Goal: Task Accomplishment & Management: Use online tool/utility

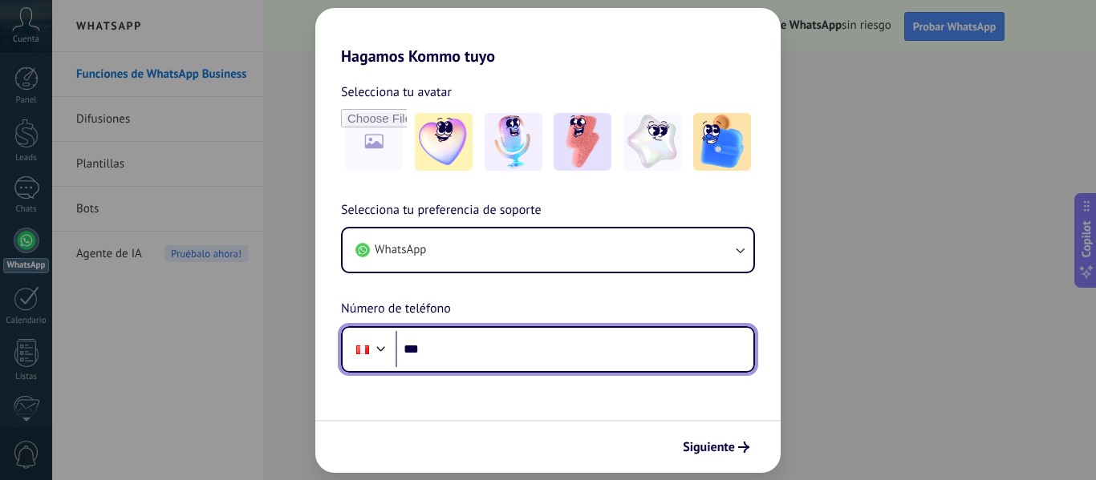
click at [556, 367] on input "***" at bounding box center [574, 349] width 358 height 37
type input "**********"
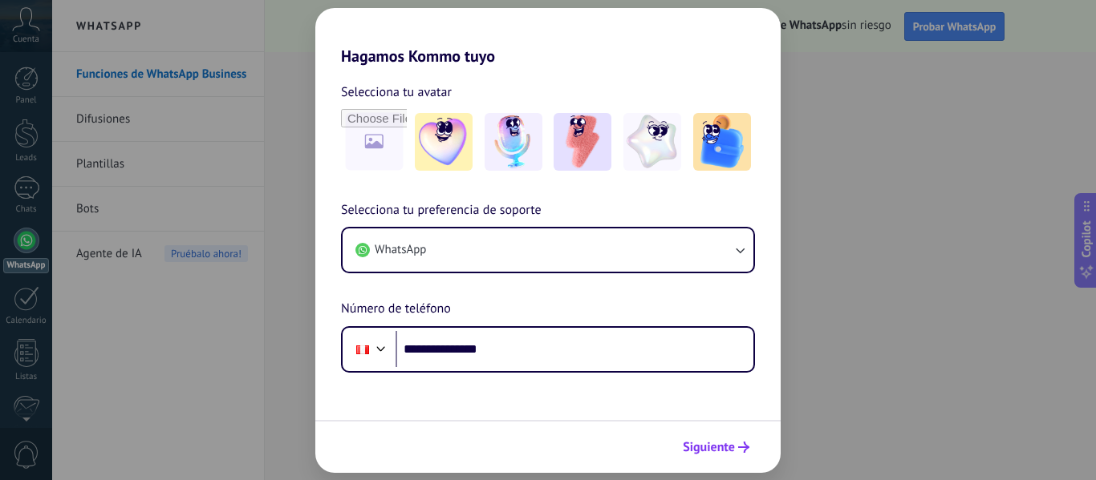
click at [700, 448] on span "Siguiente" at bounding box center [709, 447] width 52 height 11
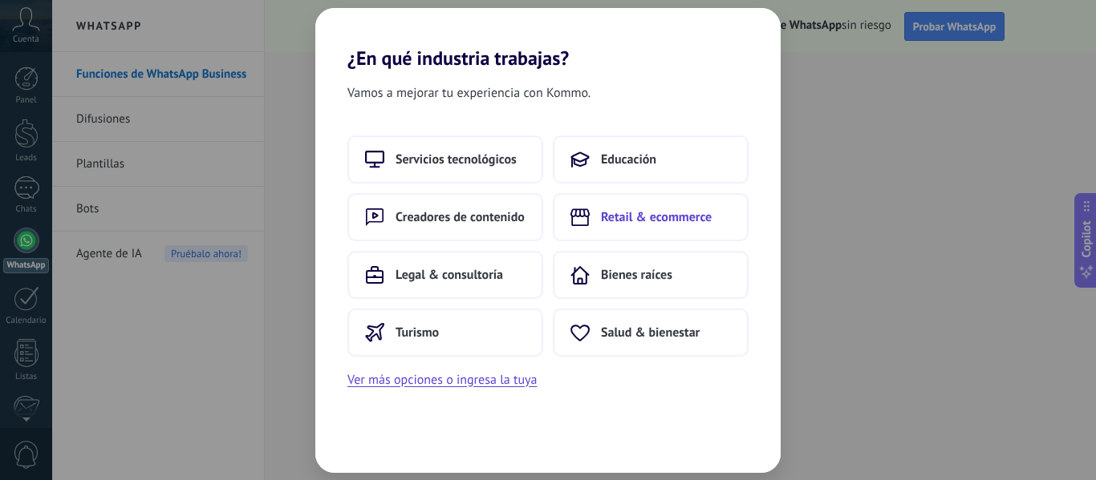
click at [705, 231] on button "Retail & ecommerce" at bounding box center [651, 217] width 196 height 48
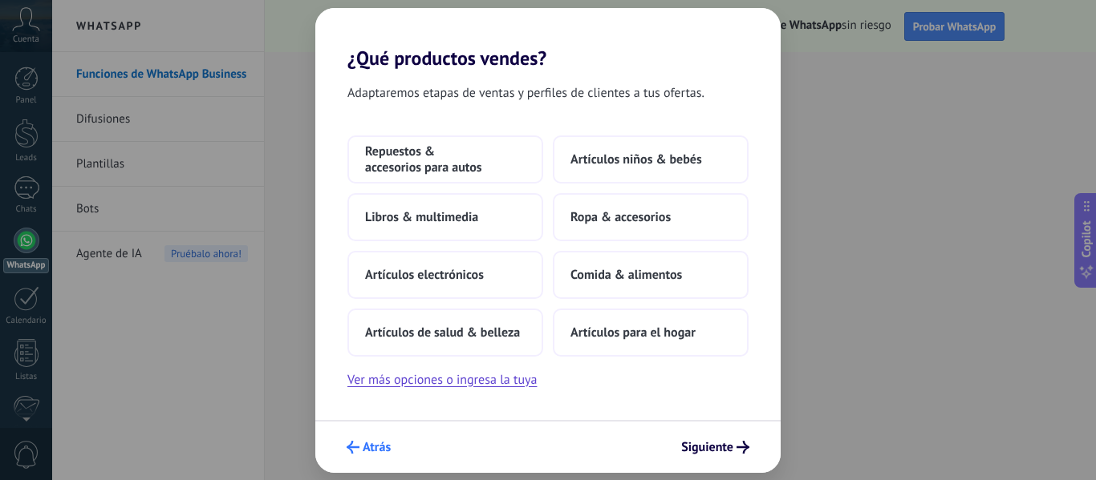
click at [373, 442] on span "Atrás" at bounding box center [377, 447] width 28 height 11
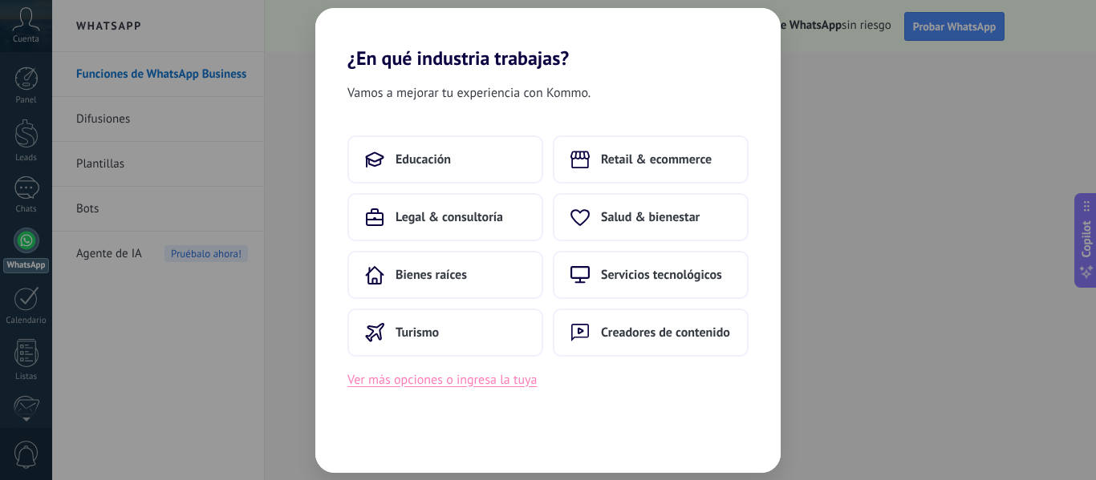
click at [419, 371] on button "Ver más opciones o ingresa la tuya" at bounding box center [441, 380] width 189 height 21
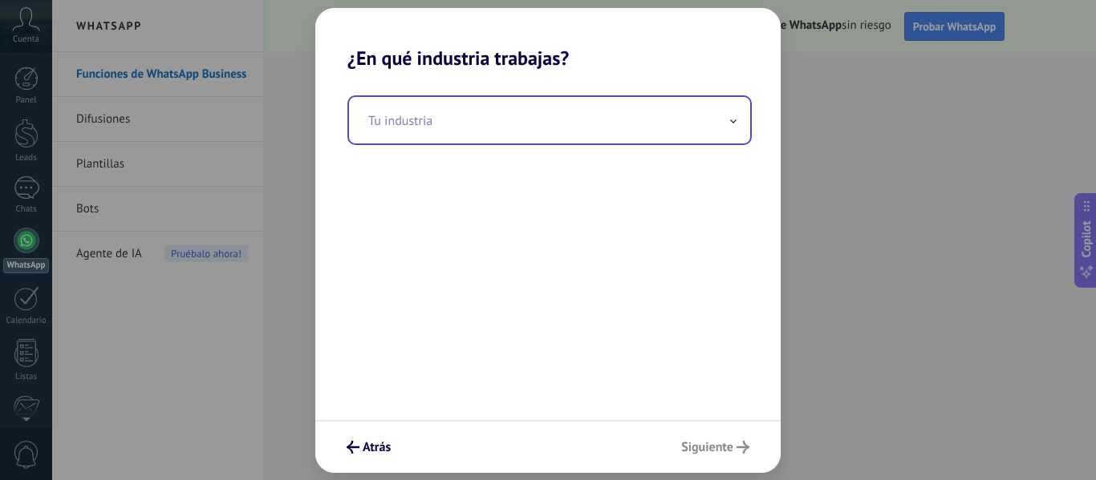
click at [430, 95] on div "Tu industria" at bounding box center [549, 120] width 404 height 50
click at [416, 125] on input "text" at bounding box center [549, 120] width 401 height 47
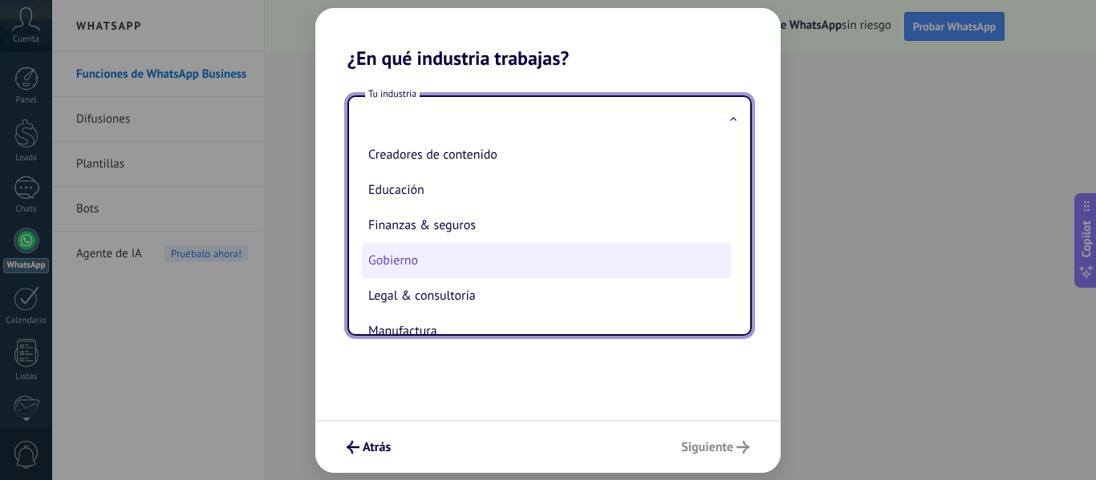
scroll to position [160, 0]
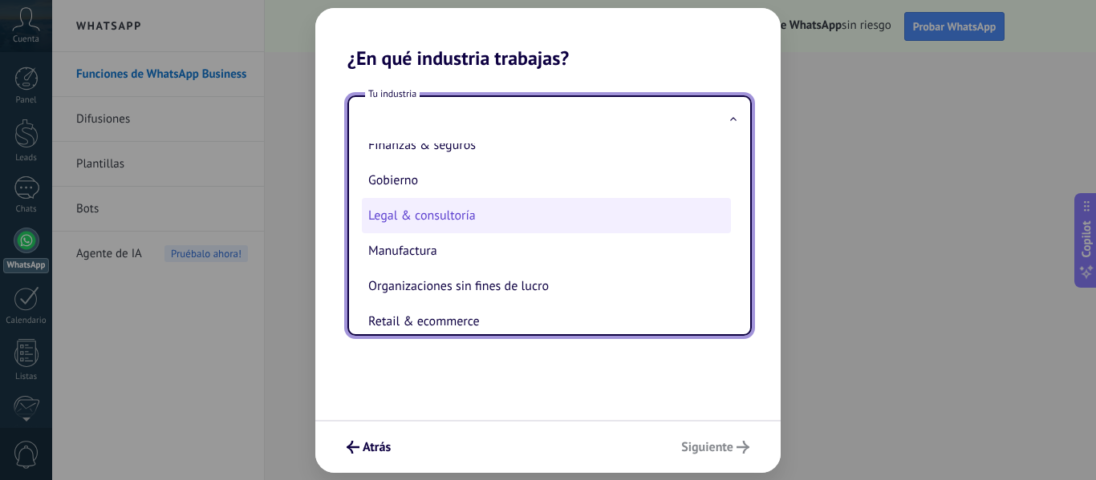
click at [435, 221] on li "Legal & consultoría" at bounding box center [546, 215] width 369 height 35
type input "**********"
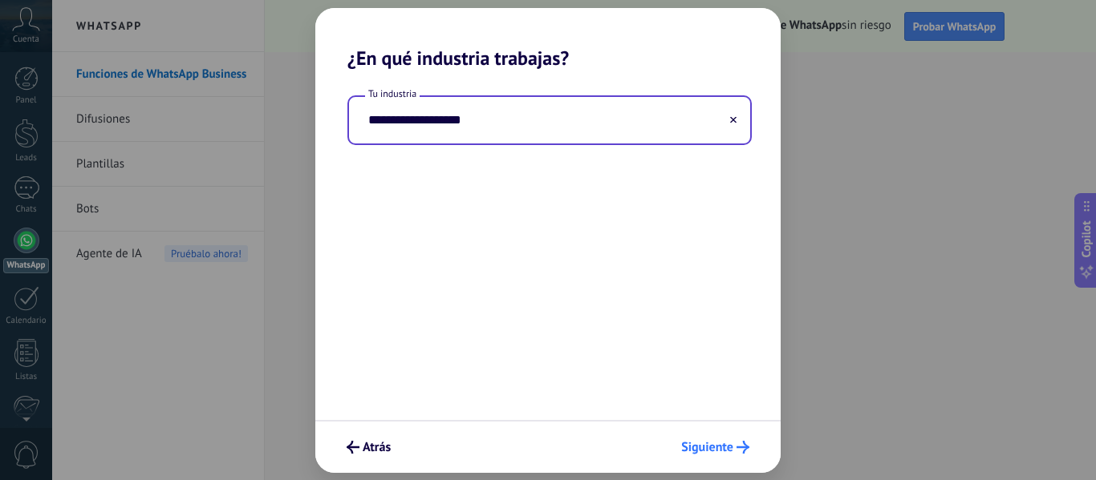
click at [737, 455] on button "Siguiente" at bounding box center [715, 447] width 83 height 27
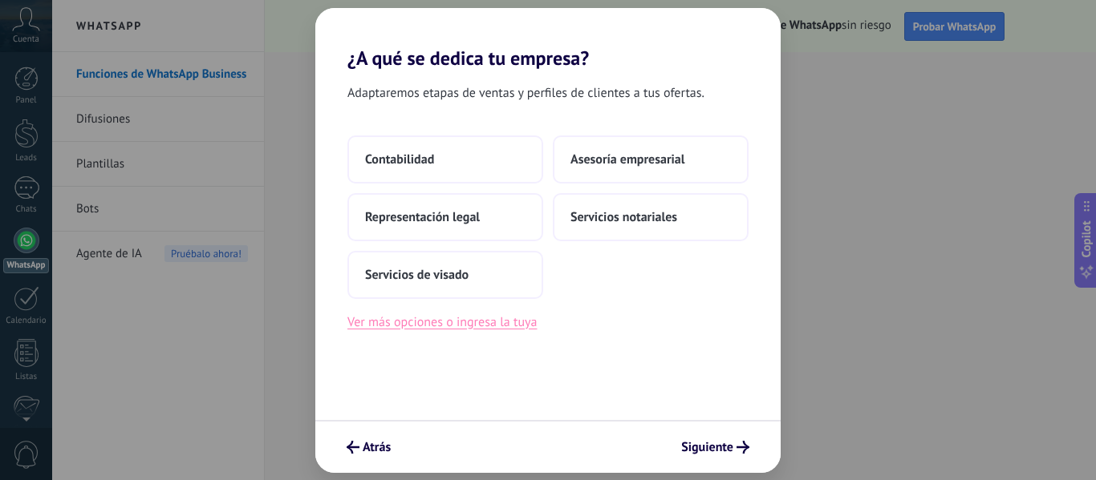
click at [440, 330] on button "Ver más opciones o ingresa la tuya" at bounding box center [441, 322] width 189 height 21
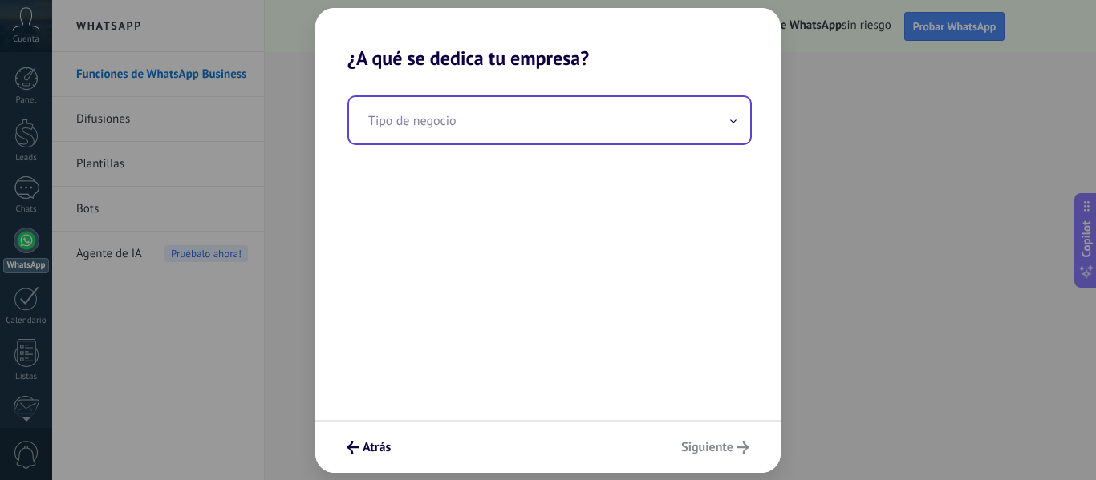
click at [408, 126] on input "text" at bounding box center [549, 120] width 401 height 47
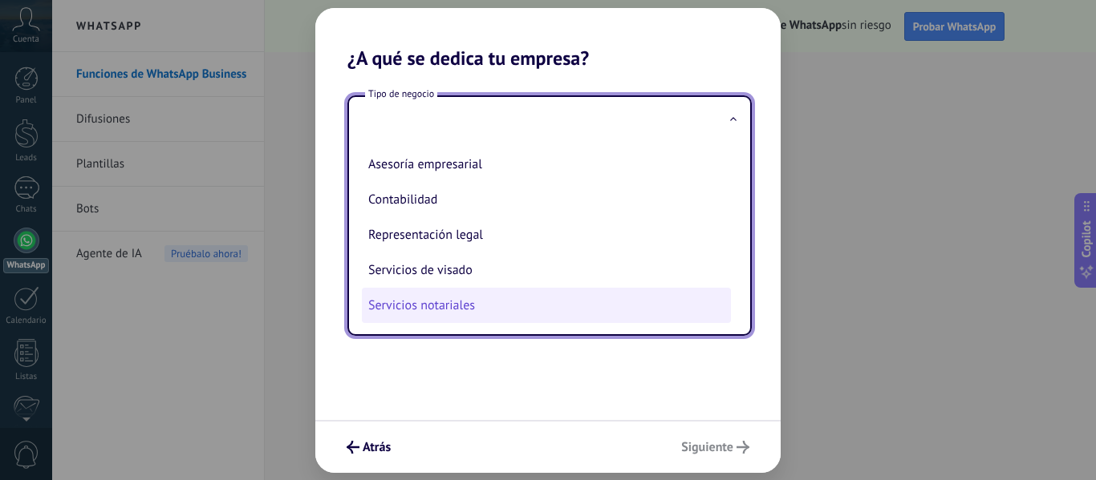
scroll to position [2, 0]
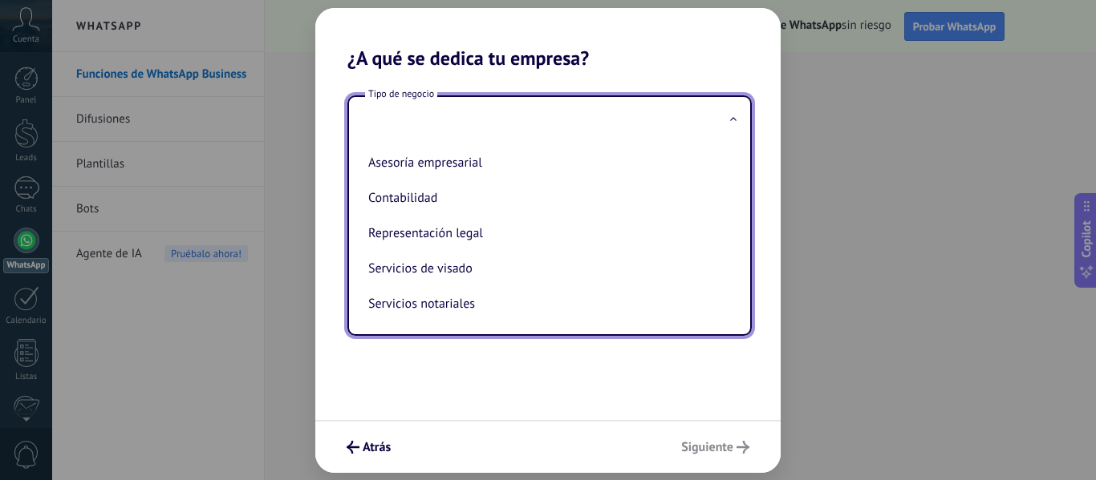
click at [500, 117] on input "text" at bounding box center [549, 120] width 401 height 47
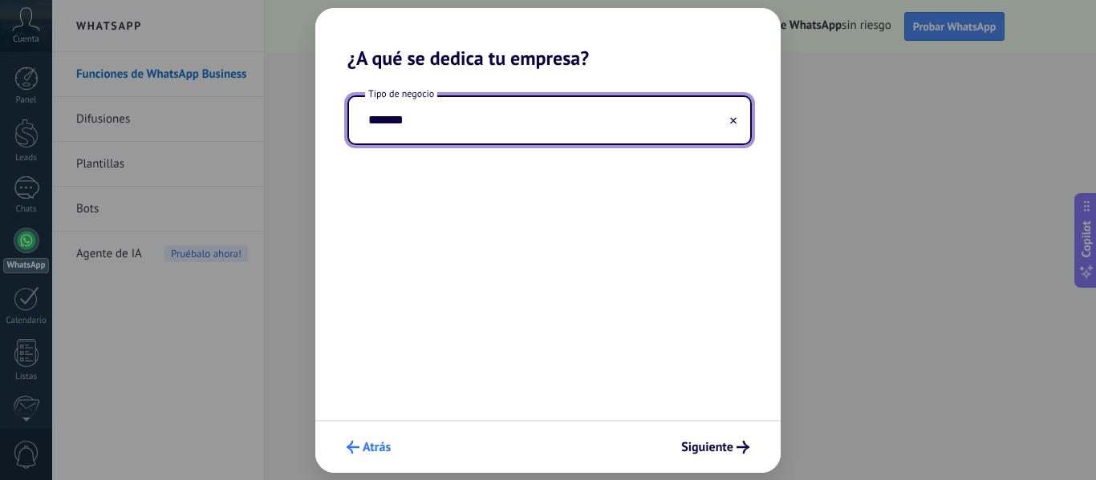
type input "*******"
click at [381, 457] on button "Atrás" at bounding box center [368, 447] width 59 height 27
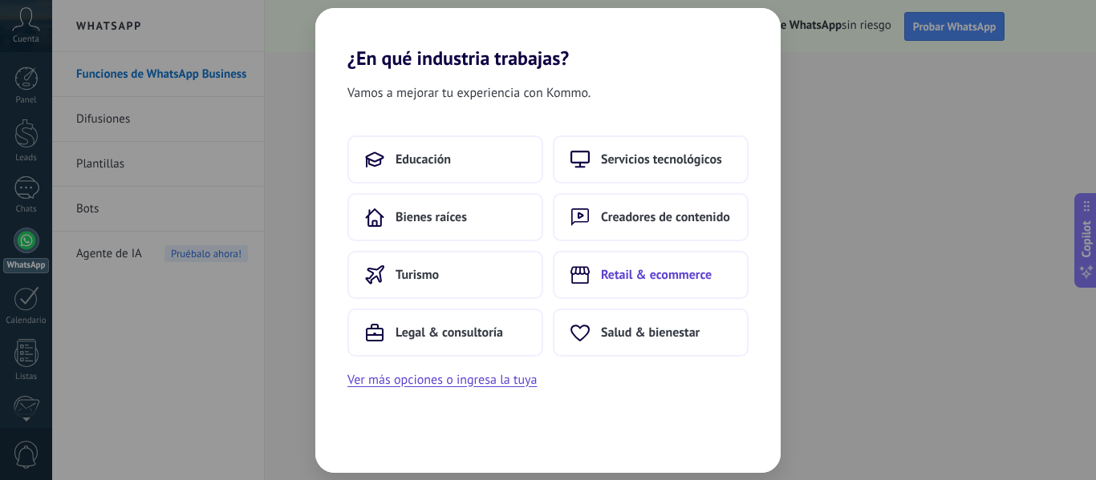
click at [643, 277] on span "Retail & ecommerce" at bounding box center [656, 275] width 111 height 16
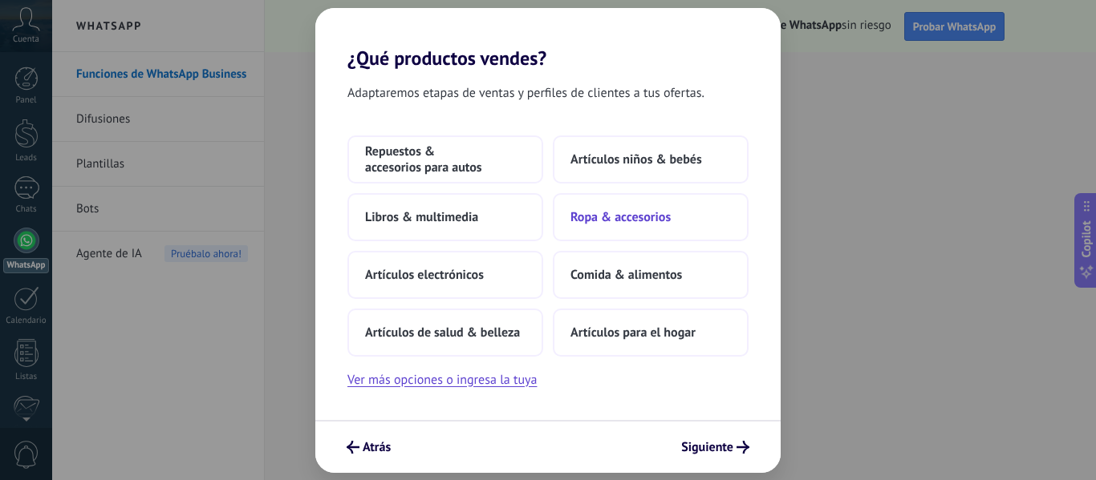
click at [654, 227] on button "Ropa & accesorios" at bounding box center [651, 217] width 196 height 48
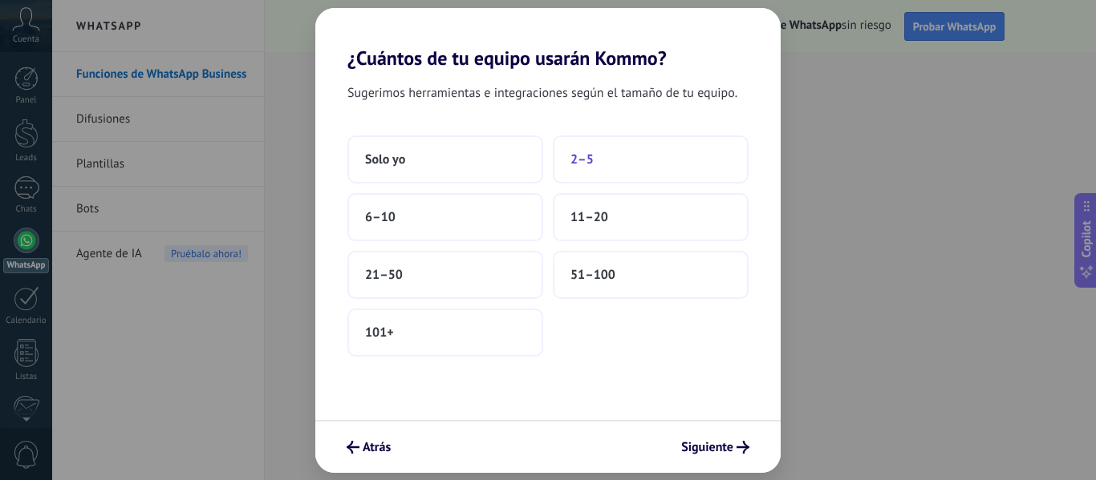
click at [560, 155] on button "2–5" at bounding box center [651, 160] width 196 height 48
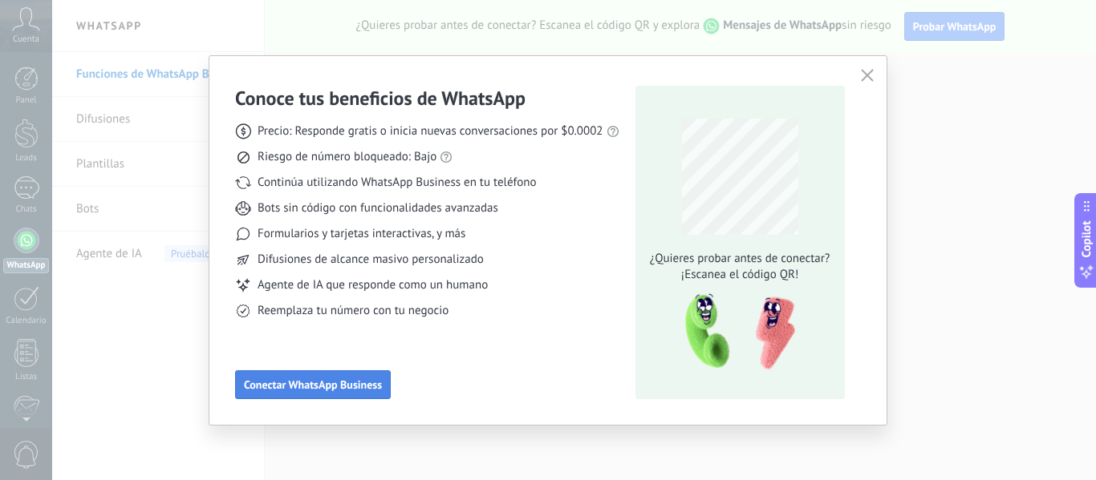
click at [365, 383] on span "Conectar WhatsApp Business" at bounding box center [313, 384] width 138 height 11
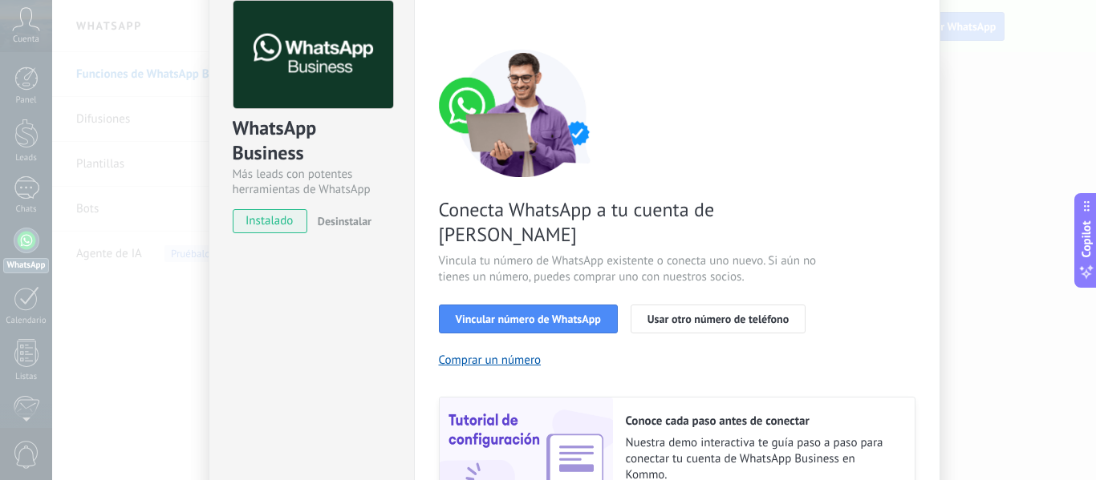
scroll to position [160, 0]
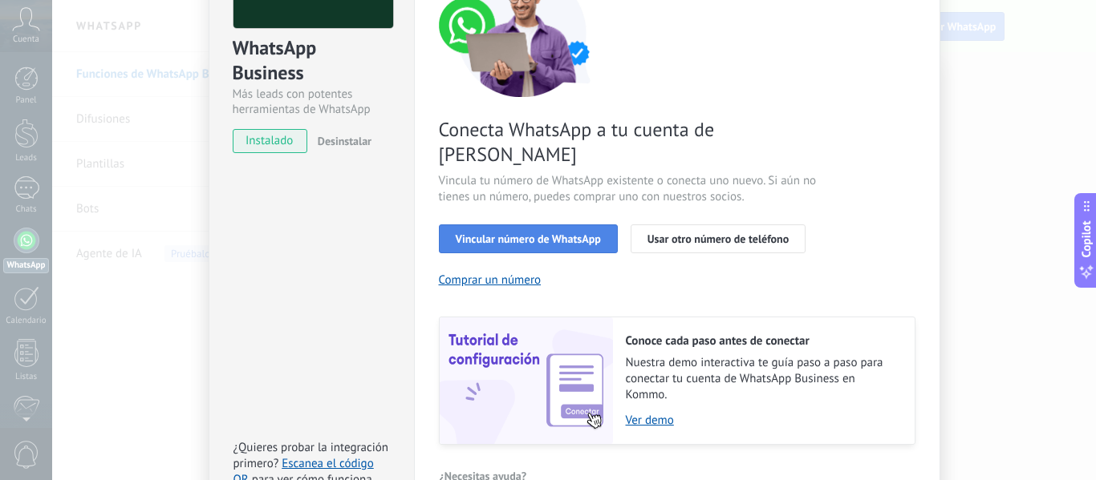
click at [584, 225] on button "Vincular número de WhatsApp" at bounding box center [528, 239] width 179 height 29
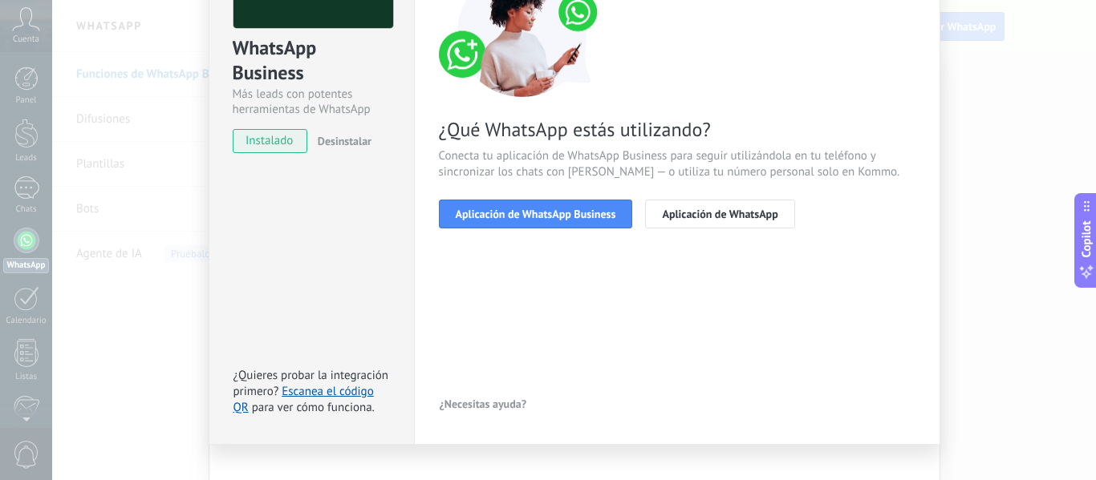
click at [584, 225] on button "Aplicación de WhatsApp Business" at bounding box center [536, 214] width 194 height 29
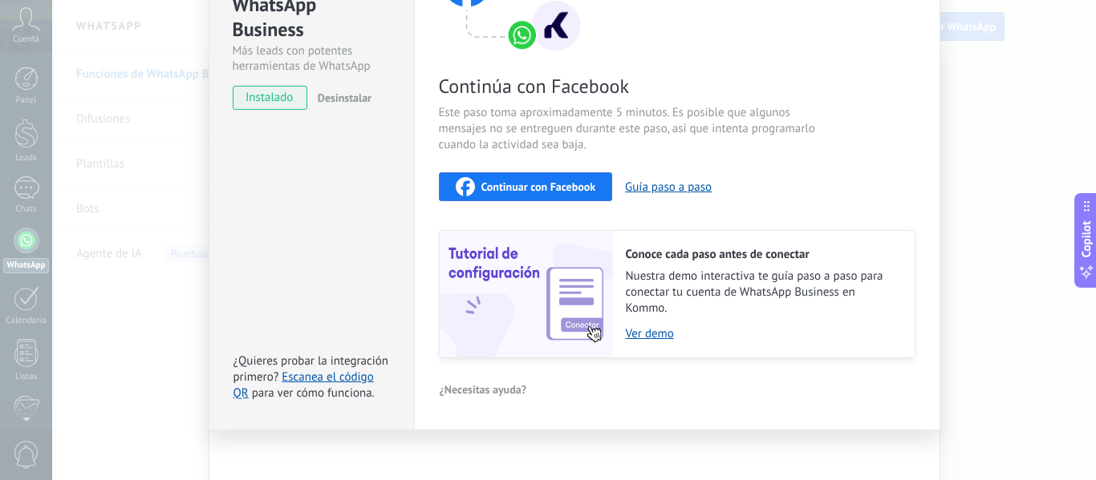
scroll to position [213, 0]
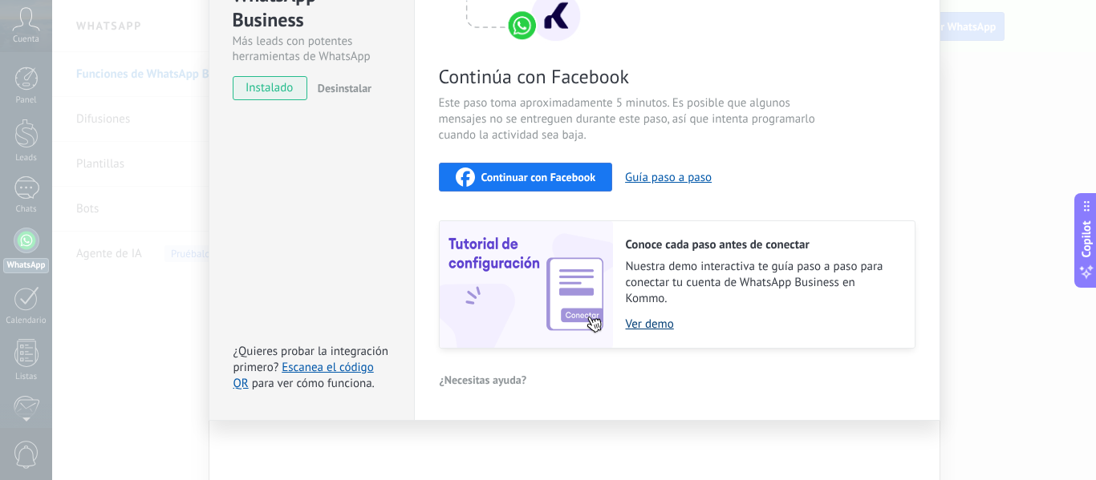
click at [654, 325] on link "Ver demo" at bounding box center [762, 324] width 273 height 15
